Goal: Find specific page/section: Find specific page/section

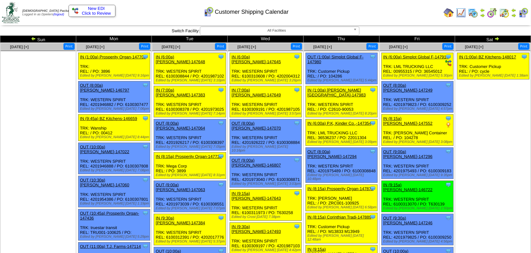
click at [497, 36] on img at bounding box center [496, 38] width 5 height 5
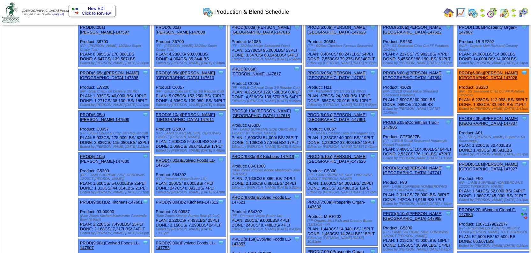
scroll to position [29, 0]
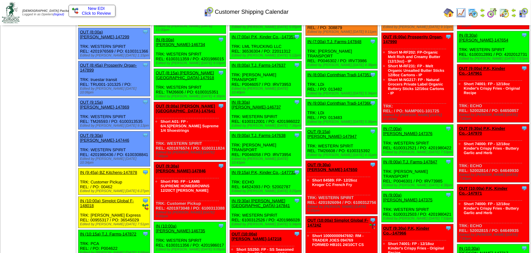
scroll to position [87, 0]
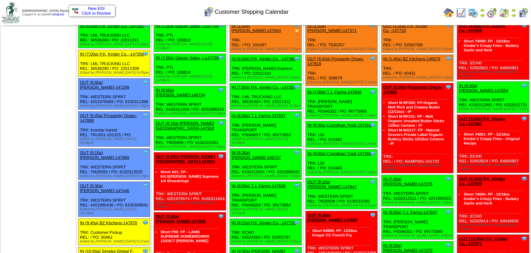
scroll to position [0, 0]
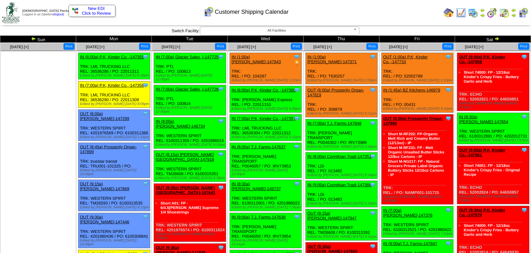
click at [497, 38] on img at bounding box center [496, 38] width 5 height 5
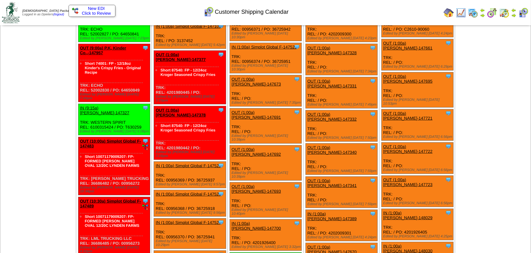
scroll to position [145, 0]
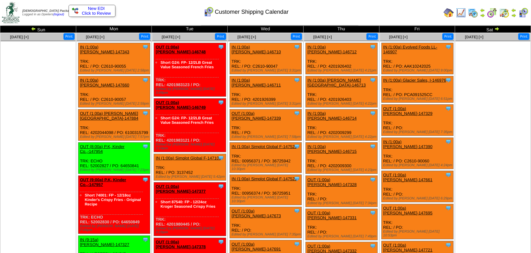
scroll to position [0, 0]
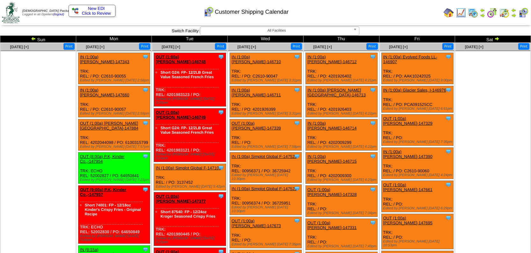
drag, startPoint x: 54, startPoint y: 160, endPoint x: 68, endPoint y: 155, distance: 14.4
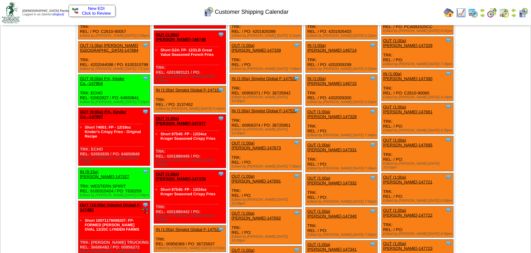
scroll to position [87, 0]
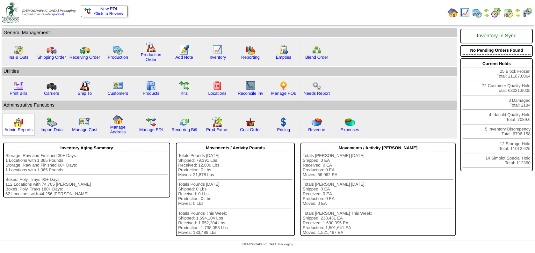
click at [18, 122] on img at bounding box center [18, 122] width 10 height 10
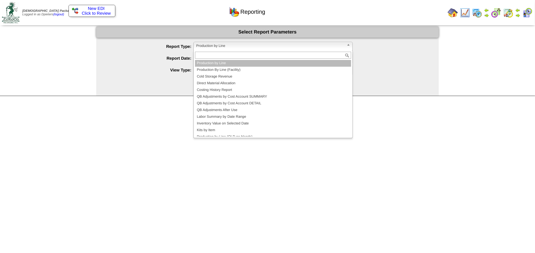
click at [201, 47] on span "Production by Line" at bounding box center [270, 46] width 148 height 8
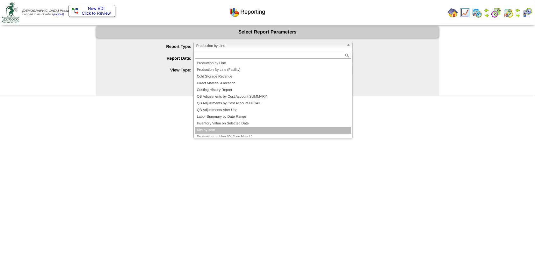
click at [229, 131] on li "Kits by Item" at bounding box center [273, 130] width 156 height 7
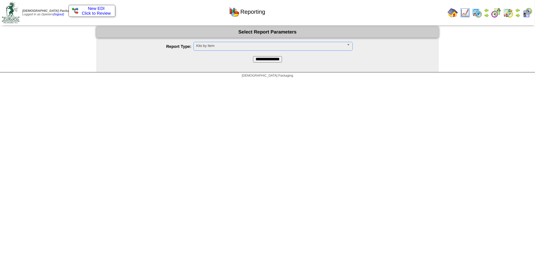
click at [272, 61] on input "**********" at bounding box center [267, 59] width 29 height 6
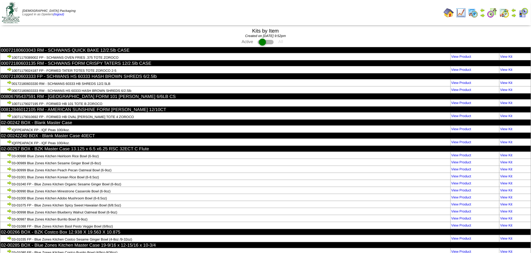
click at [219, 139] on td "IQFPEAPACK FP - IQF Peas 100/4oz." at bounding box center [225, 142] width 450 height 7
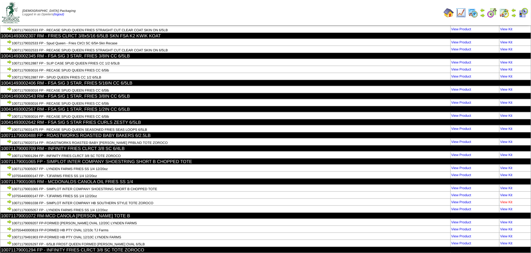
click at [505, 200] on link "View Kit" at bounding box center [506, 202] width 12 height 4
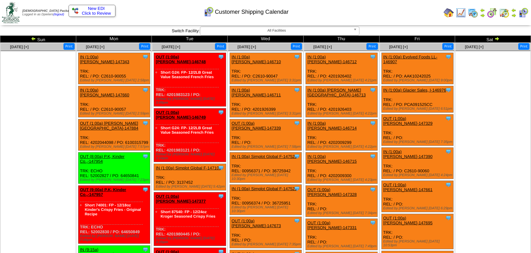
scroll to position [87, 0]
click at [35, 38] on img at bounding box center [33, 38] width 5 height 5
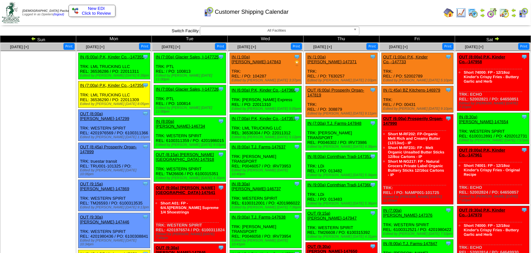
click at [34, 38] on img at bounding box center [33, 38] width 5 height 5
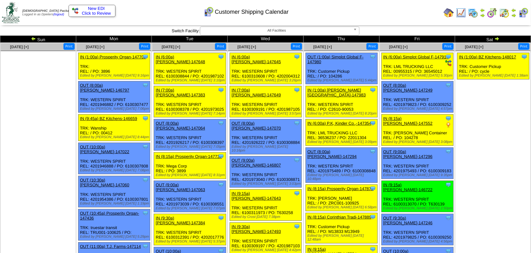
click at [497, 38] on img at bounding box center [496, 38] width 5 height 5
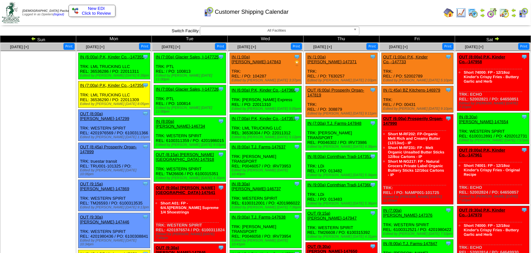
click at [57, 104] on ul at bounding box center [38, 99] width 75 height 96
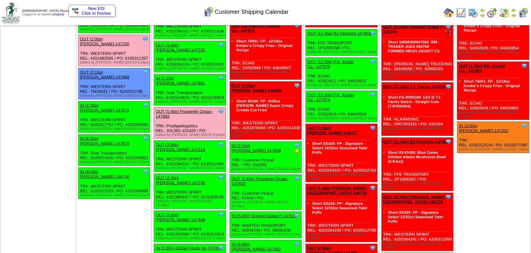
scroll to position [580, 0]
